Goal: Task Accomplishment & Management: Complete application form

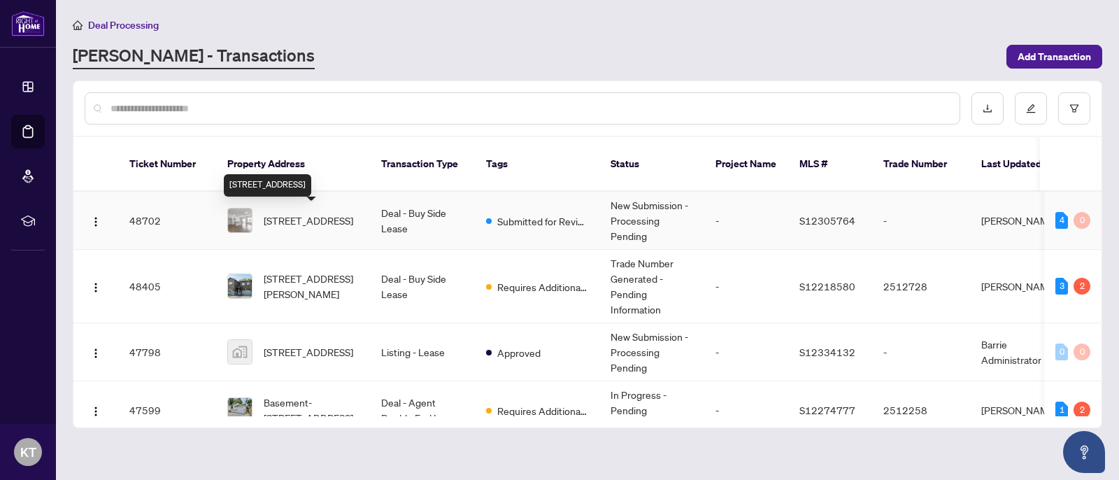
click at [324, 220] on span "[STREET_ADDRESS]" at bounding box center [309, 220] width 90 height 15
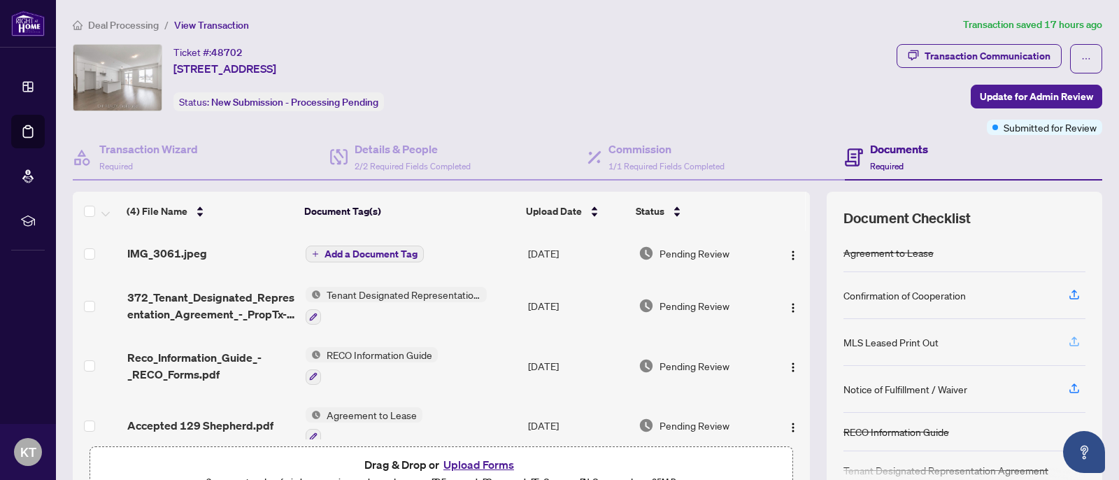
click at [1071, 343] on icon "button" at bounding box center [1074, 341] width 13 height 13
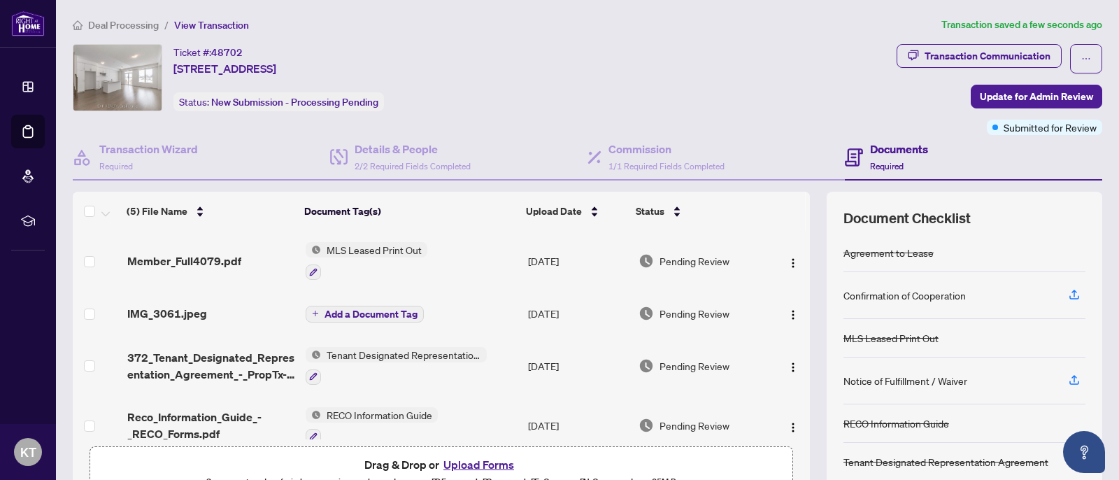
click at [146, 25] on span "Deal Processing" at bounding box center [123, 25] width 71 height 13
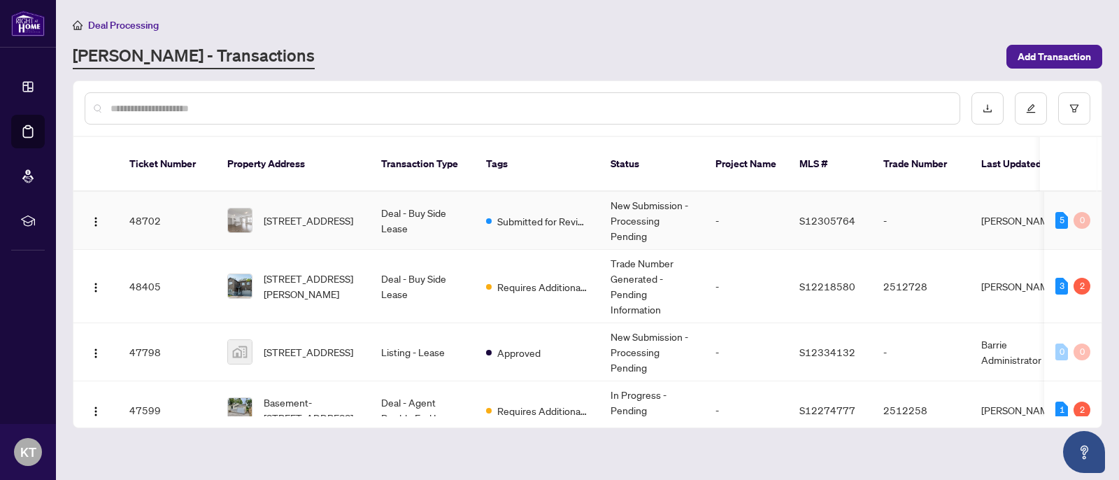
click at [386, 219] on td "Deal - Buy Side Lease" at bounding box center [422, 221] width 105 height 58
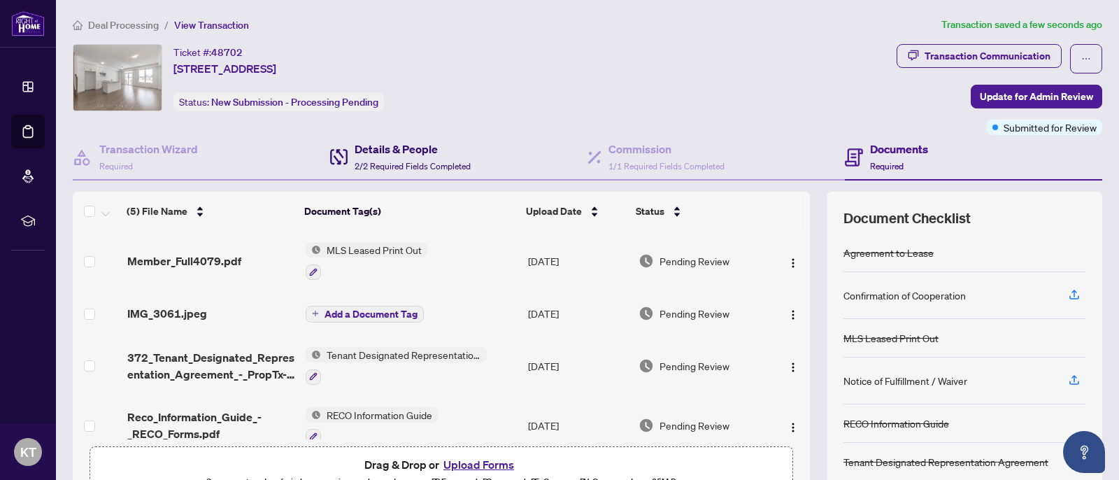
click at [386, 155] on h4 "Details & People" at bounding box center [413, 149] width 116 height 17
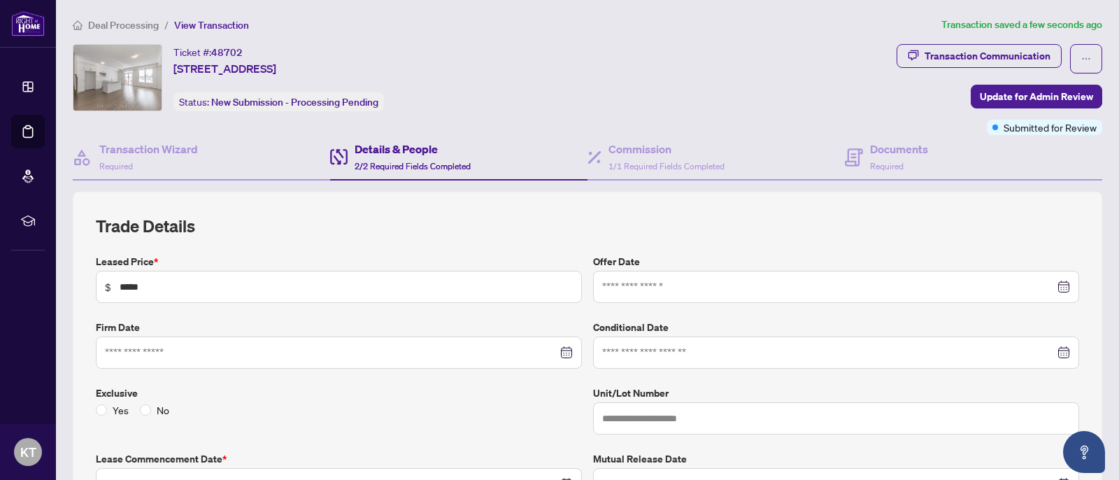
click at [143, 25] on span "Deal Processing" at bounding box center [123, 25] width 71 height 13
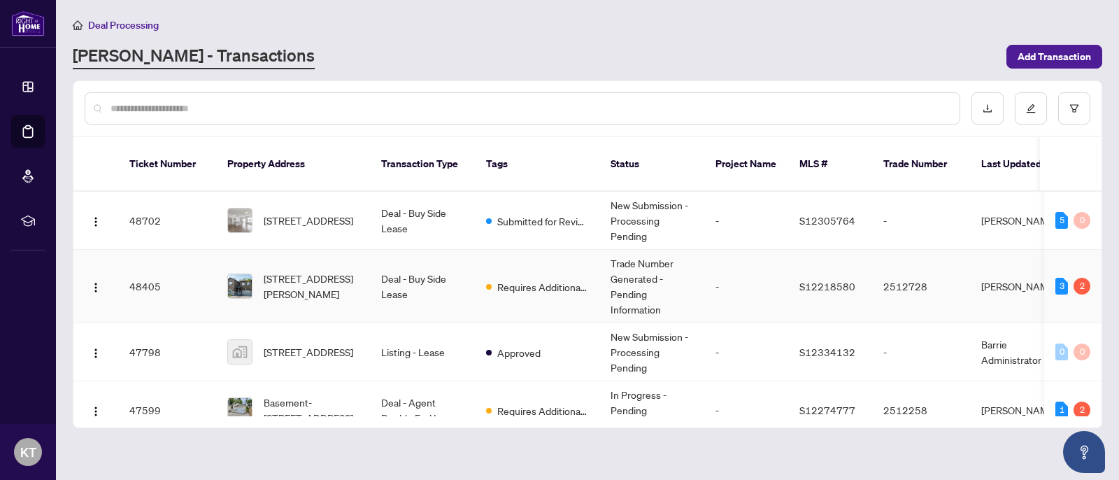
click at [360, 289] on td "[STREET_ADDRESS][PERSON_NAME]" at bounding box center [293, 286] width 154 height 73
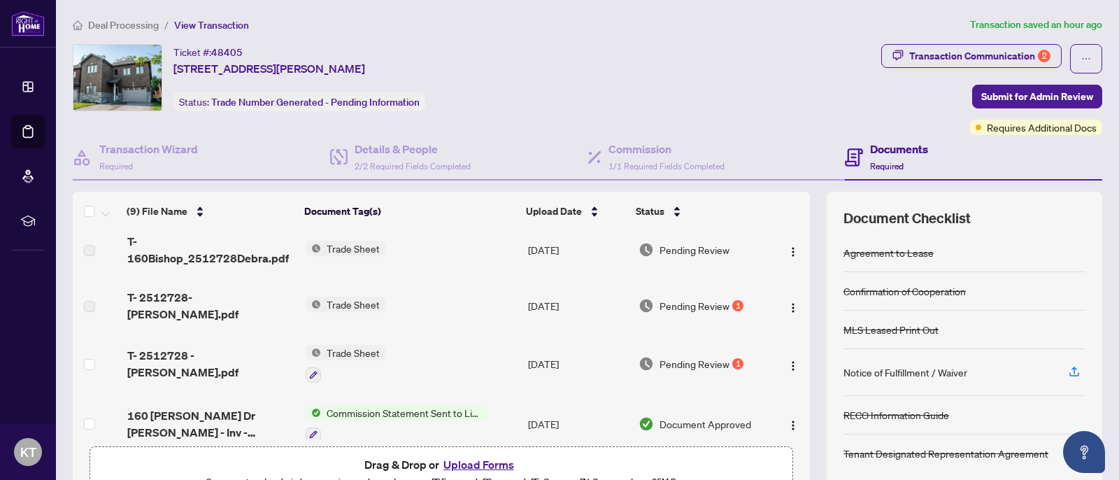
scroll to position [63, 0]
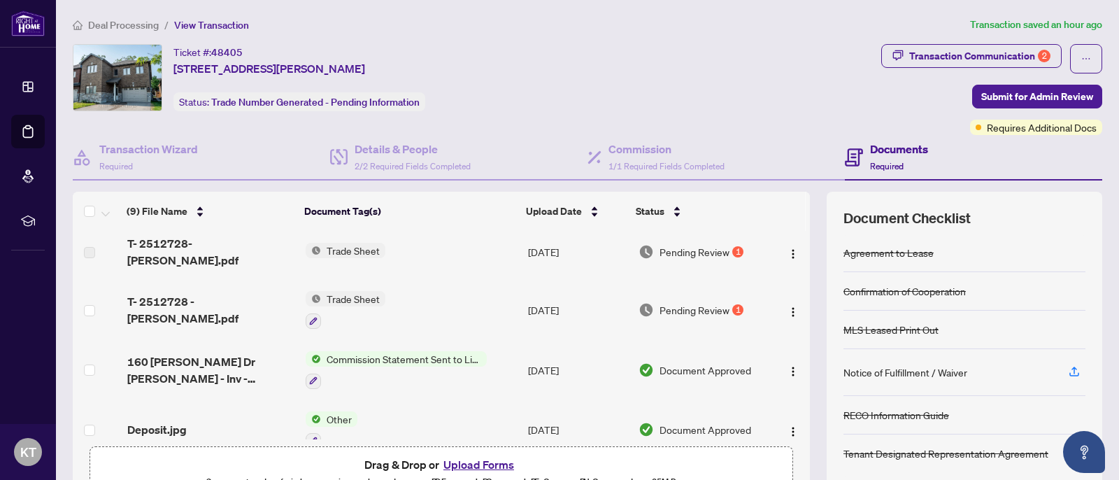
click at [205, 301] on span "T- 2512728 - [PERSON_NAME].pdf" at bounding box center [210, 310] width 167 height 34
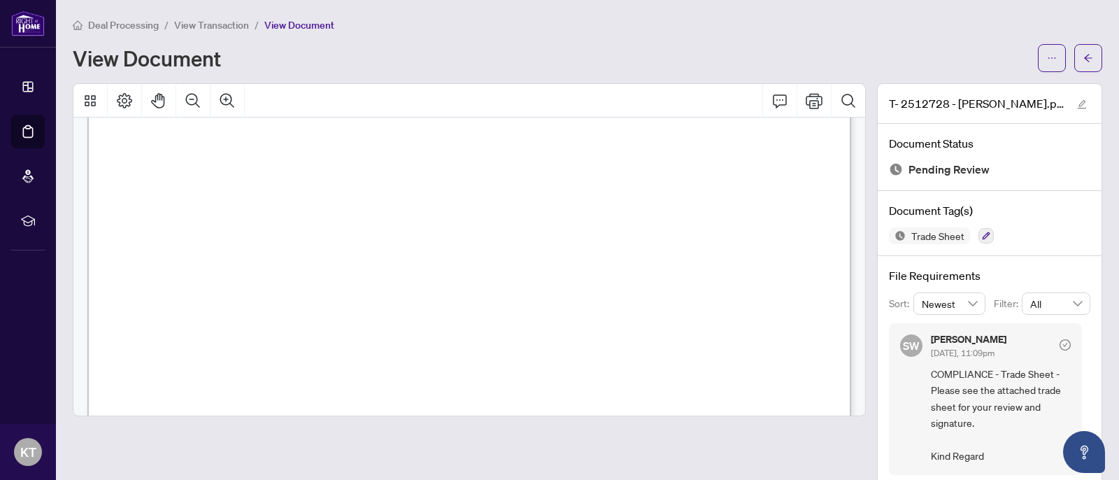
scroll to position [445, 0]
click at [1045, 60] on button "button" at bounding box center [1052, 58] width 28 height 28
click at [998, 91] on span "Download" at bounding box center [1001, 88] width 106 height 15
click at [224, 22] on span "View Transaction" at bounding box center [211, 25] width 75 height 13
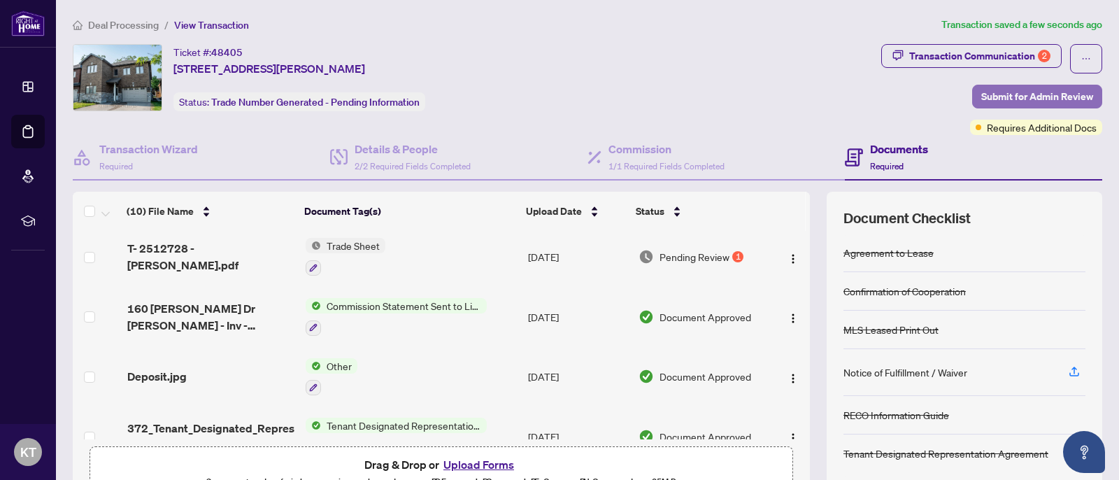
click at [1037, 96] on span "Submit for Admin Review" at bounding box center [1037, 96] width 112 height 22
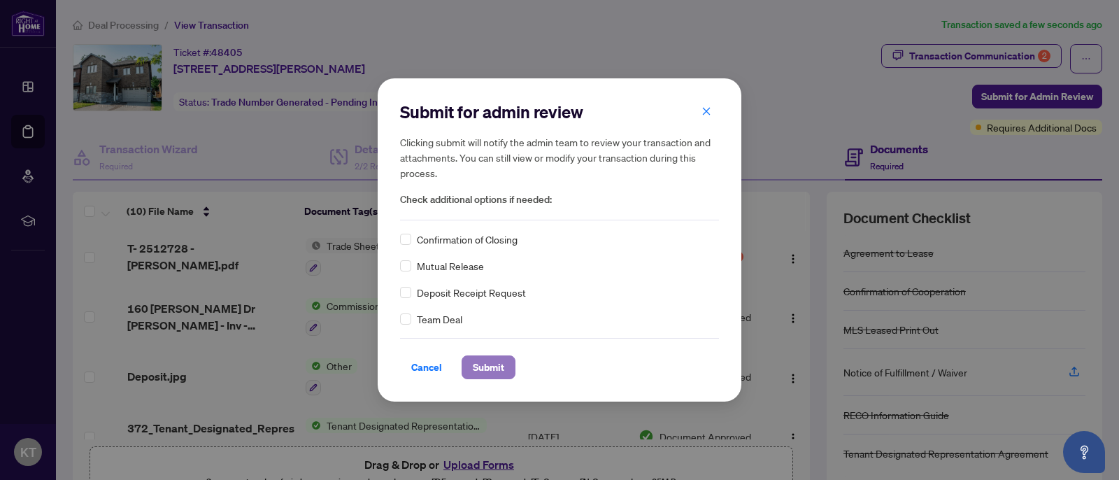
click at [491, 366] on span "Submit" at bounding box center [488, 367] width 31 height 22
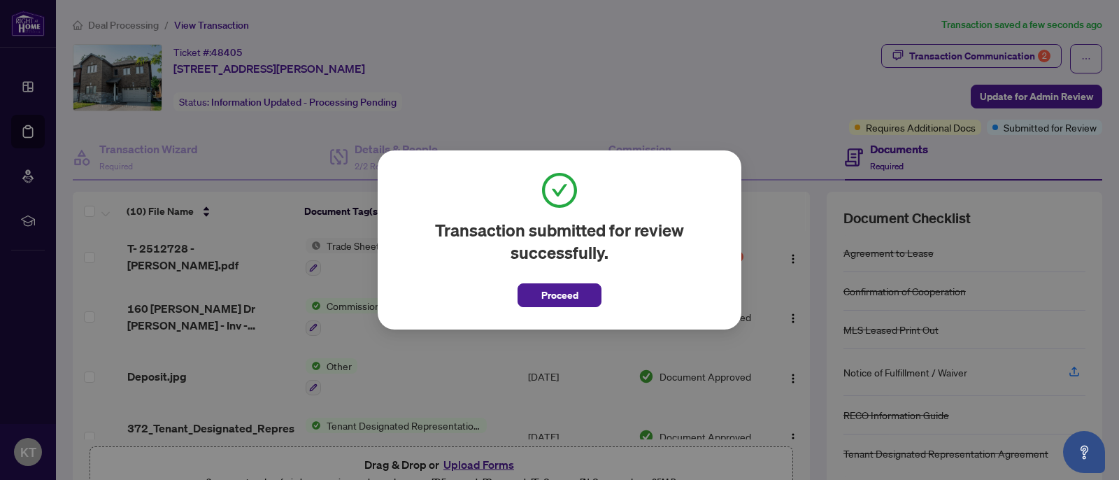
drag, startPoint x: 579, startPoint y: 295, endPoint x: 454, endPoint y: 215, distance: 148.4
click at [578, 295] on button "Proceed" at bounding box center [559, 295] width 84 height 24
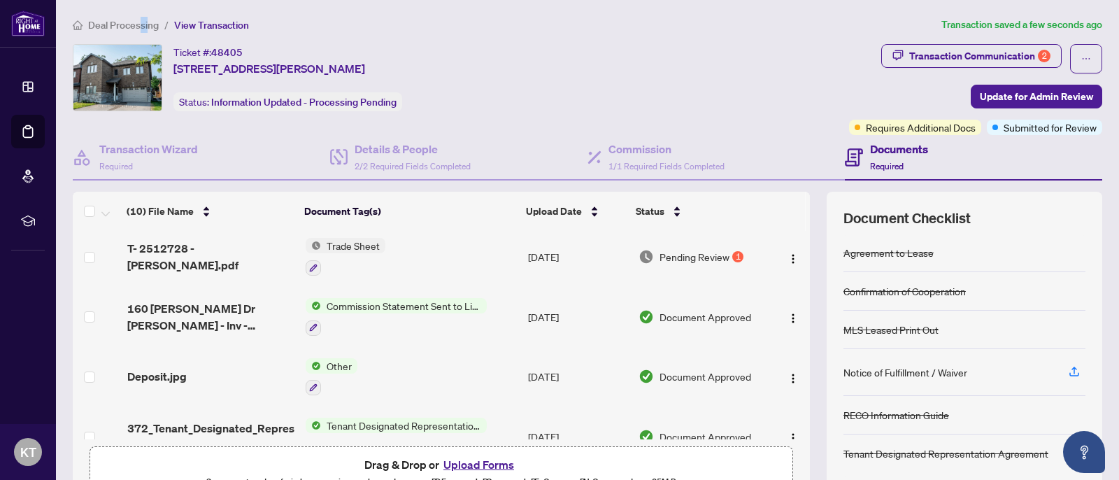
click at [144, 24] on span "Deal Processing" at bounding box center [123, 25] width 71 height 13
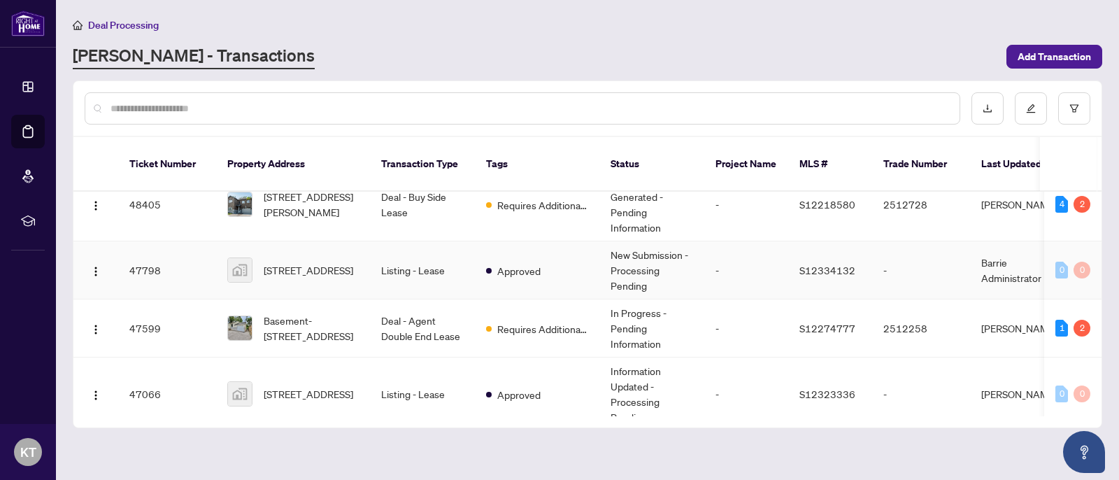
scroll to position [105, 0]
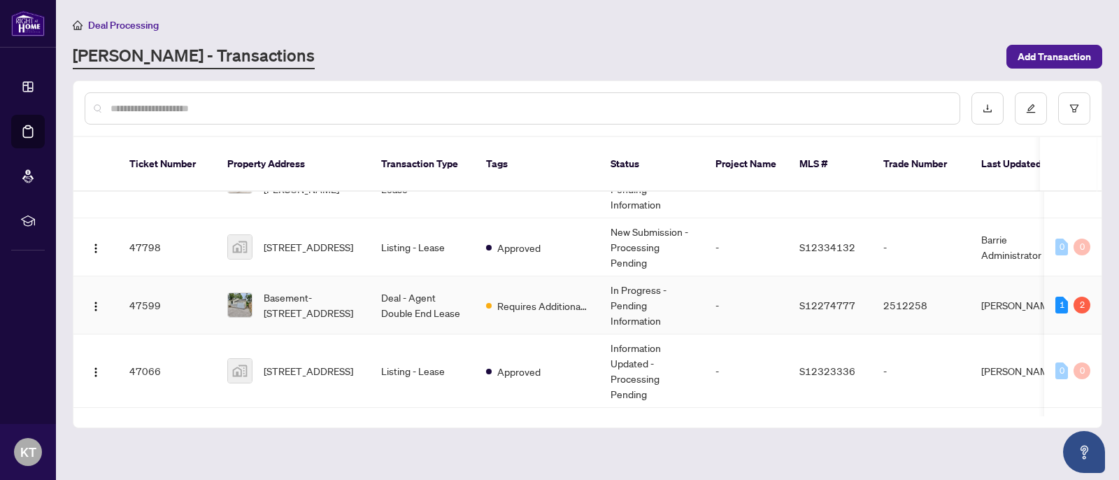
click at [396, 306] on td "Deal - Agent Double End Lease" at bounding box center [422, 305] width 105 height 58
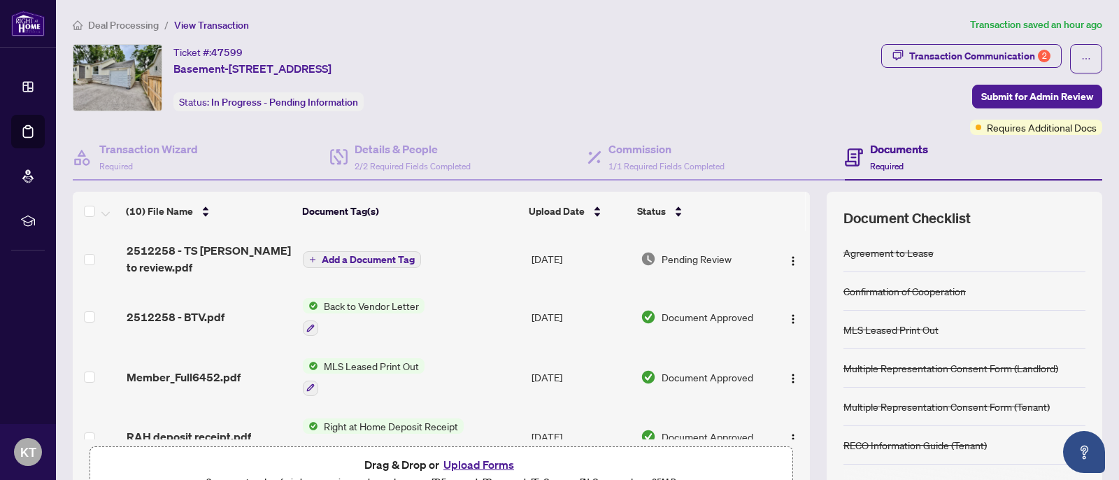
click at [195, 264] on span "2512258 - TS [PERSON_NAME] to review.pdf" at bounding box center [209, 259] width 165 height 34
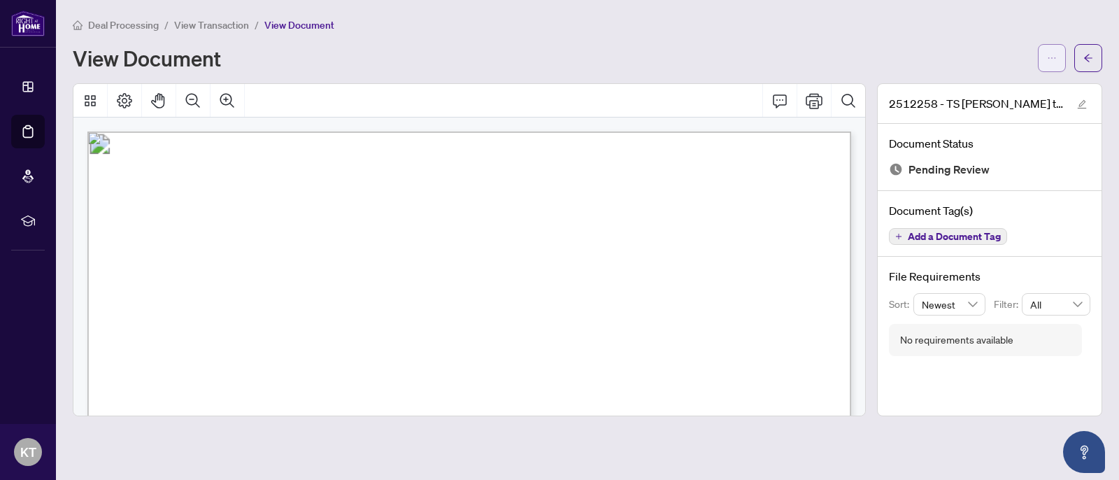
click at [1051, 55] on icon "ellipsis" at bounding box center [1052, 58] width 10 height 10
click at [1030, 89] on span "Download" at bounding box center [1001, 88] width 106 height 15
click at [194, 26] on span "View Transaction" at bounding box center [211, 25] width 75 height 13
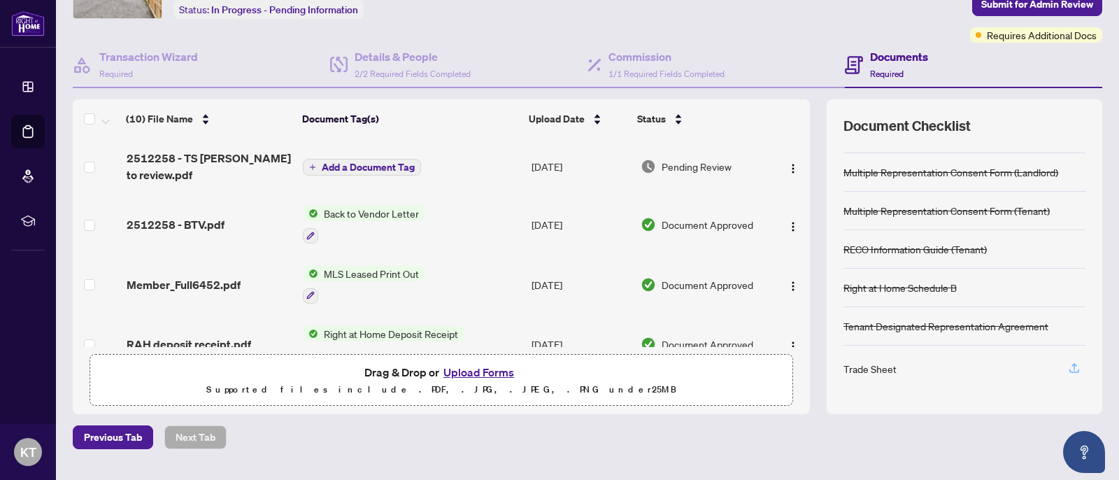
scroll to position [93, 0]
click at [1073, 368] on icon "button" at bounding box center [1074, 367] width 13 height 13
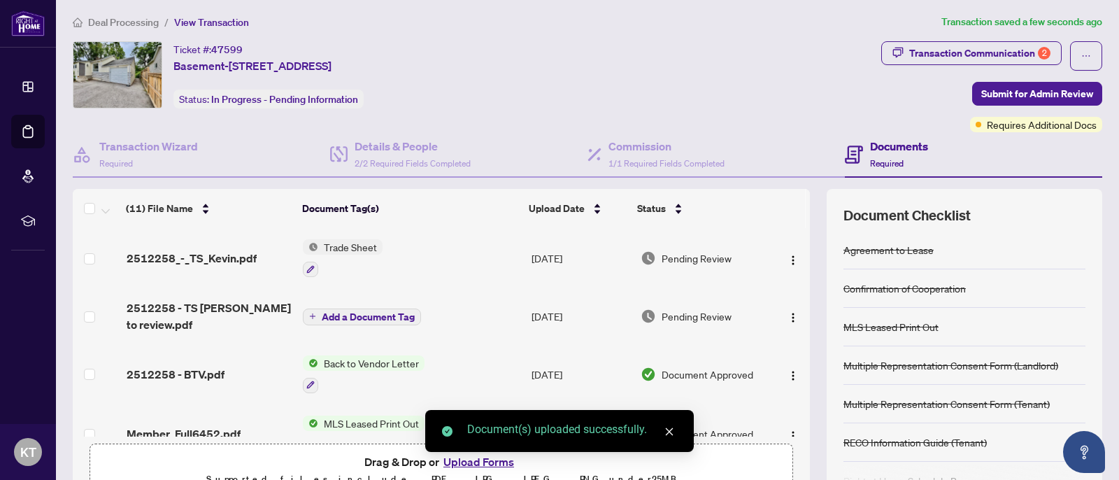
scroll to position [0, 0]
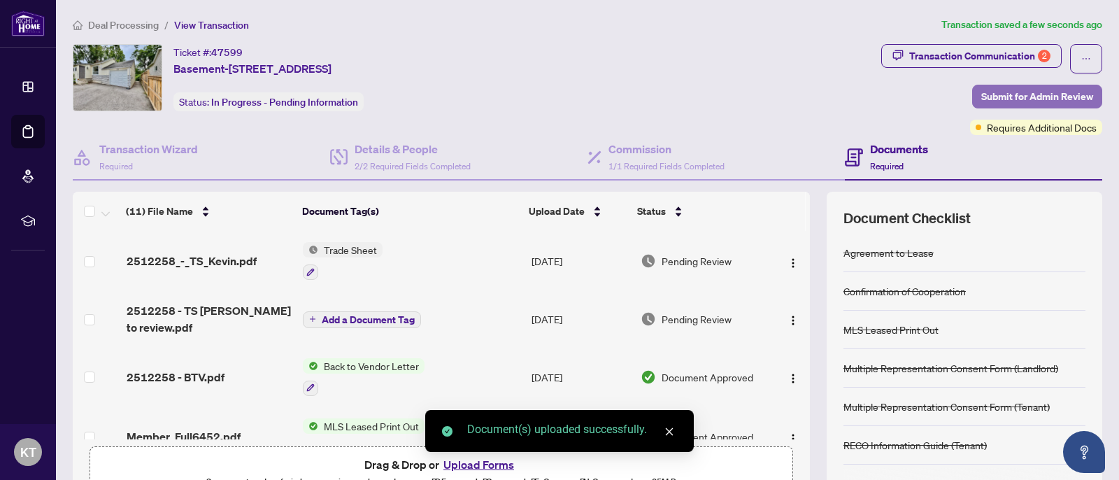
click at [1026, 92] on span "Submit for Admin Review" at bounding box center [1037, 96] width 112 height 22
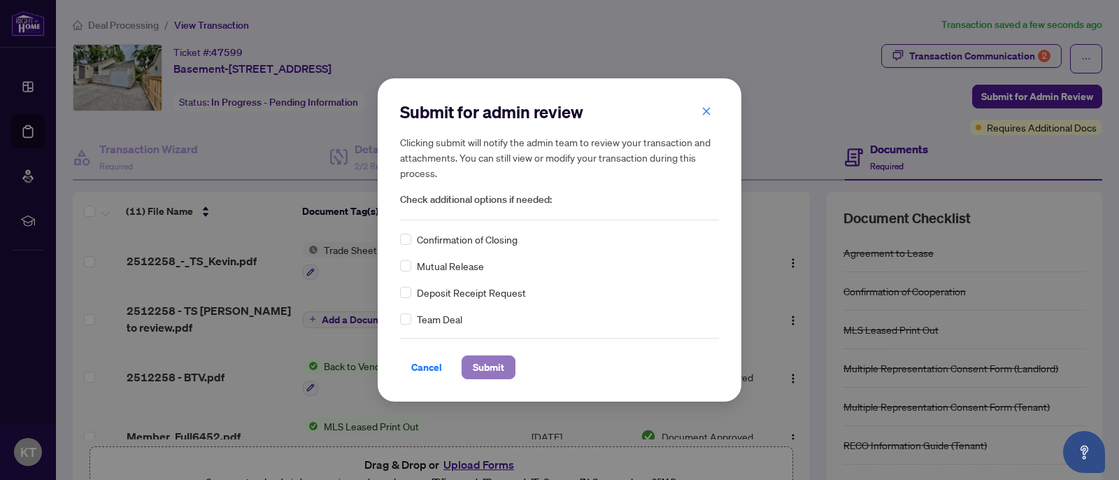
click at [488, 368] on span "Submit" at bounding box center [488, 367] width 31 height 22
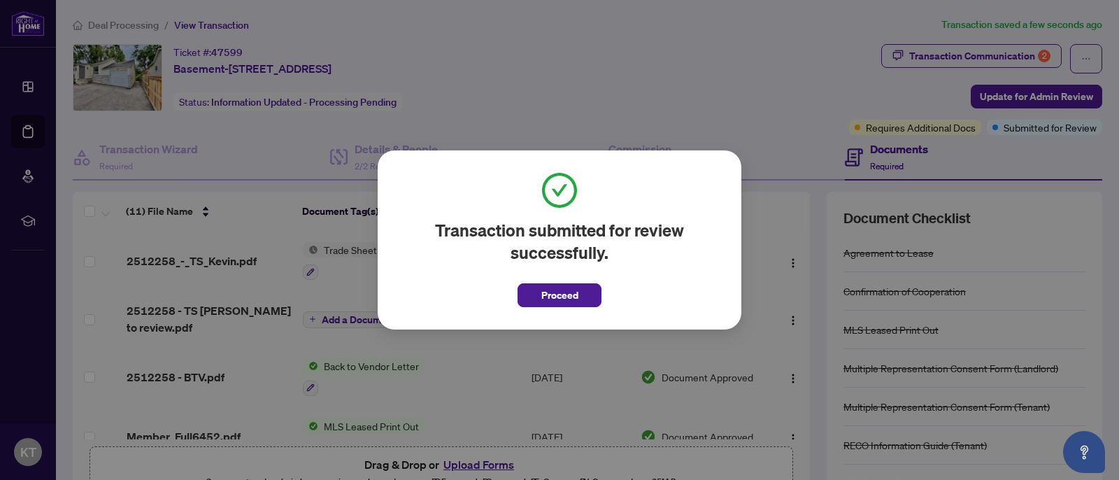
click at [571, 292] on span "Proceed" at bounding box center [559, 295] width 37 height 22
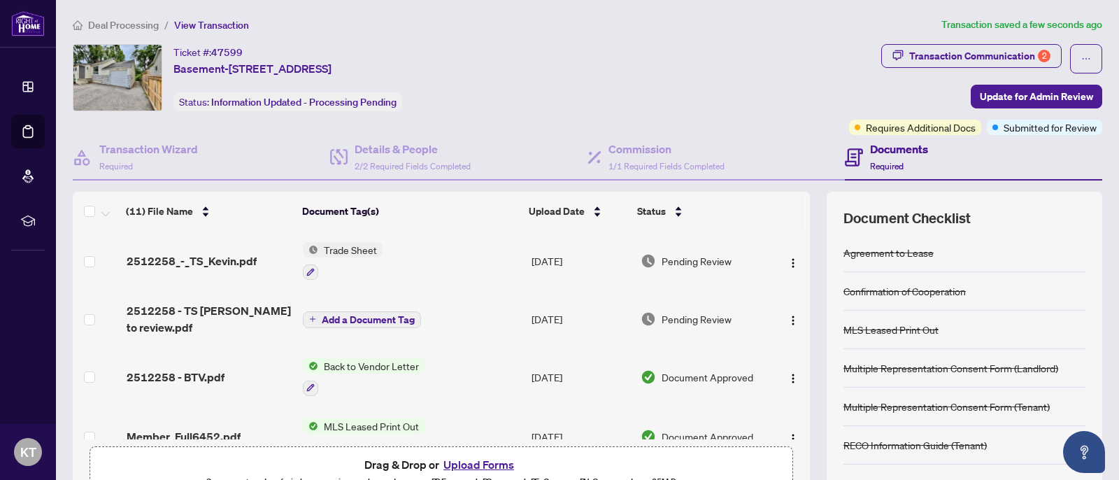
click at [117, 27] on span "Deal Processing" at bounding box center [123, 25] width 71 height 13
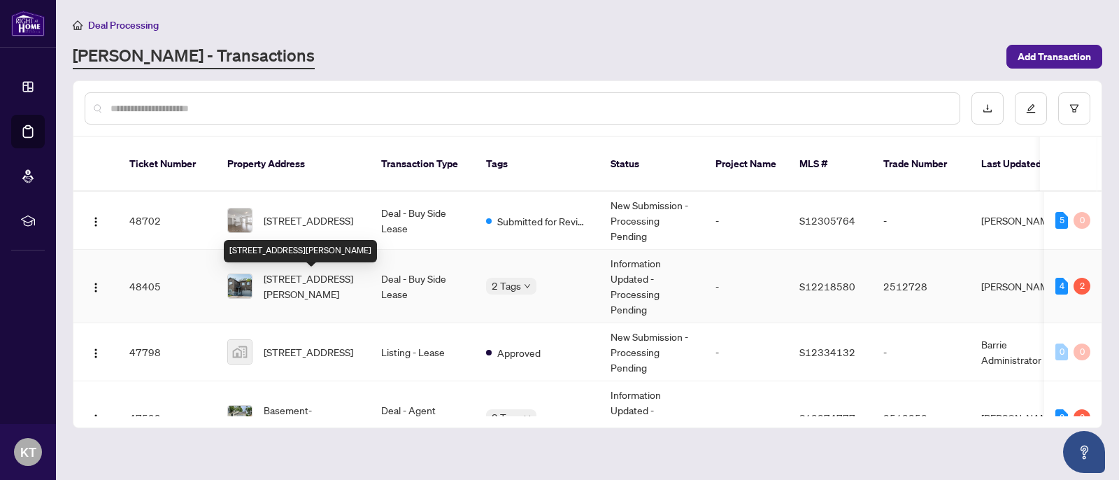
click at [331, 278] on span "[STREET_ADDRESS][PERSON_NAME]" at bounding box center [311, 286] width 95 height 31
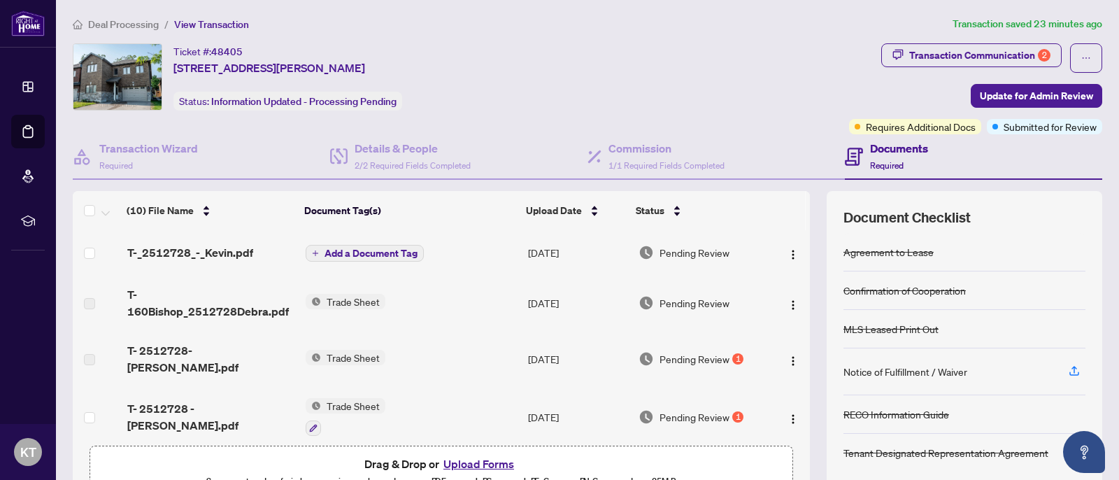
click at [143, 28] on span "Deal Processing" at bounding box center [123, 24] width 71 height 13
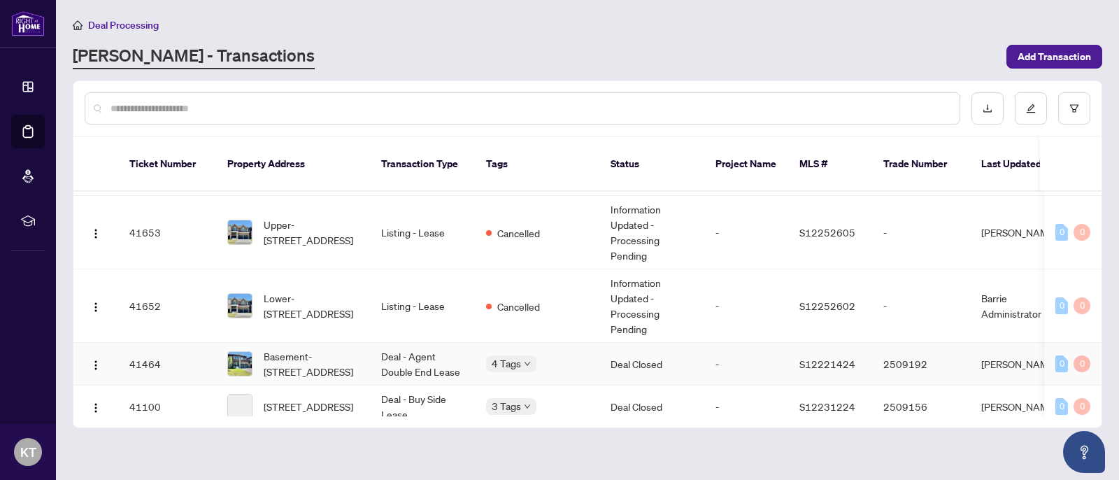
scroll to position [962, 0]
